Goal: Transaction & Acquisition: Subscribe to service/newsletter

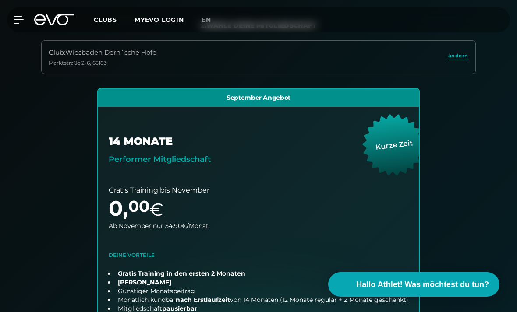
click at [212, 23] on link "en" at bounding box center [211, 20] width 20 height 10
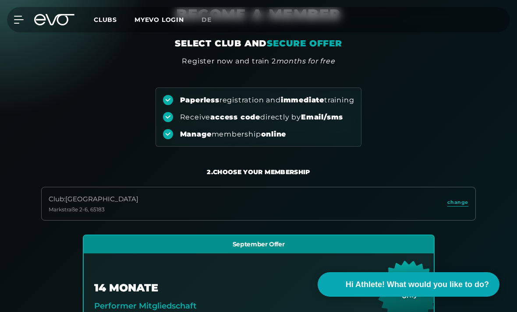
scroll to position [222, 0]
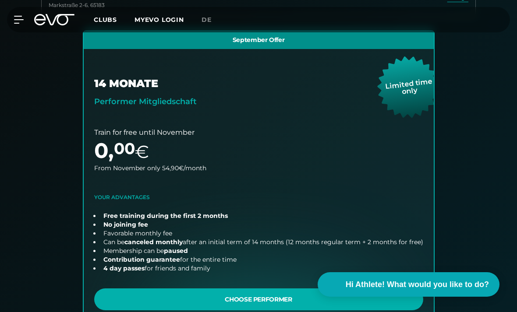
scroll to position [243, 0]
click at [151, 268] on link "choose plan" at bounding box center [259, 183] width 350 height 304
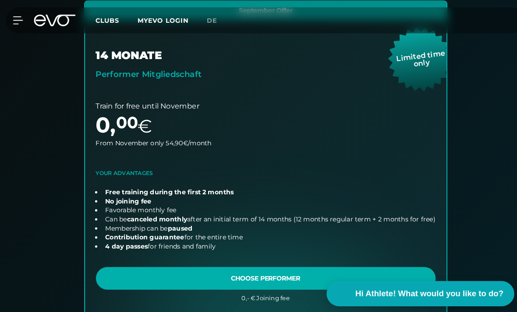
scroll to position [253, 0]
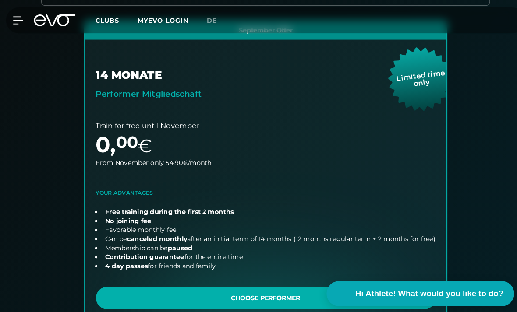
click at [193, 14] on div "MyEVO Login About Memberships free trial DAYPASS EVO Studios Düsseldorf Berlin …" at bounding box center [258, 19] width 513 height 25
click at [215, 15] on link "de" at bounding box center [211, 20] width 21 height 10
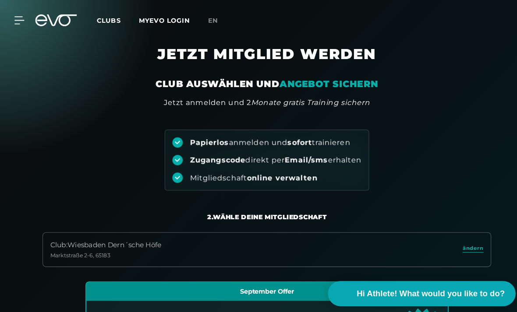
click at [211, 20] on span "en" at bounding box center [206, 20] width 10 height 8
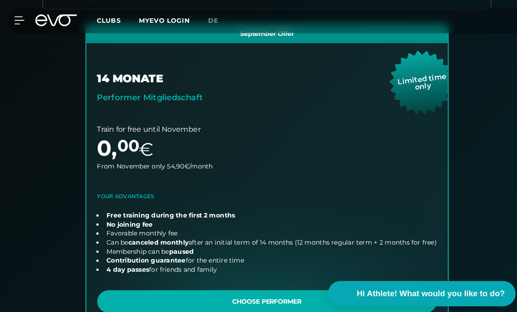
scroll to position [193, 0]
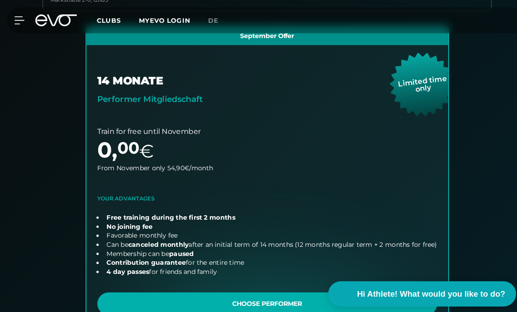
scroll to position [106, 0]
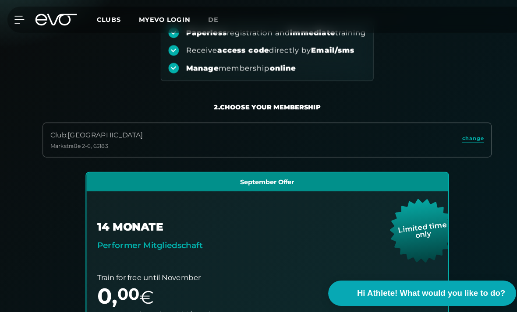
click at [210, 16] on span "de" at bounding box center [206, 20] width 10 height 8
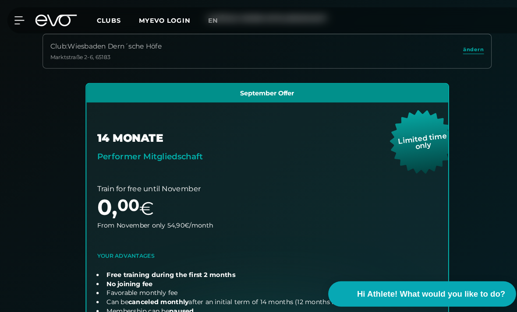
scroll to position [148, 0]
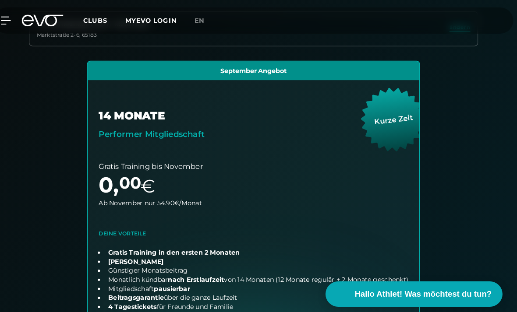
scroll to position [173, 0]
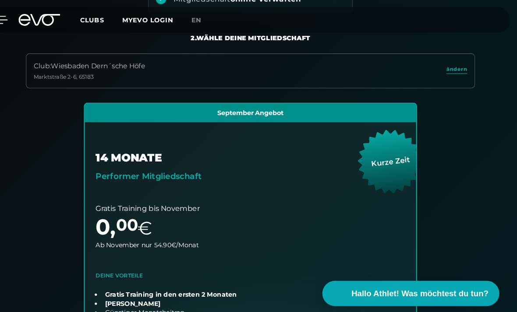
click at [201, 23] on span "en" at bounding box center [206, 20] width 10 height 8
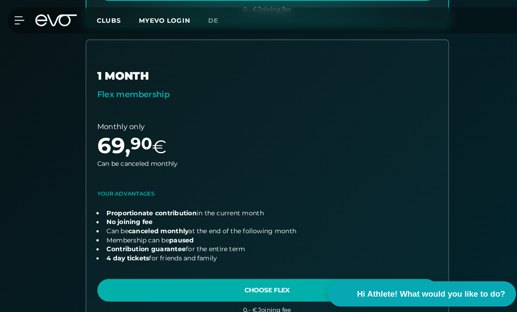
scroll to position [552, 0]
click at [481, 7] on div "MyEVO Login About Memberships free trial DAYPASS EVO Studios Düsseldorf Berlin …" at bounding box center [258, 19] width 513 height 25
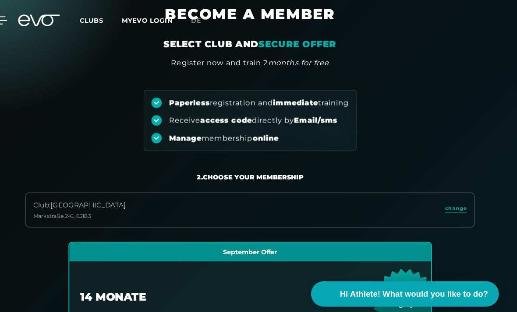
scroll to position [0, 0]
